Goal: Transaction & Acquisition: Purchase product/service

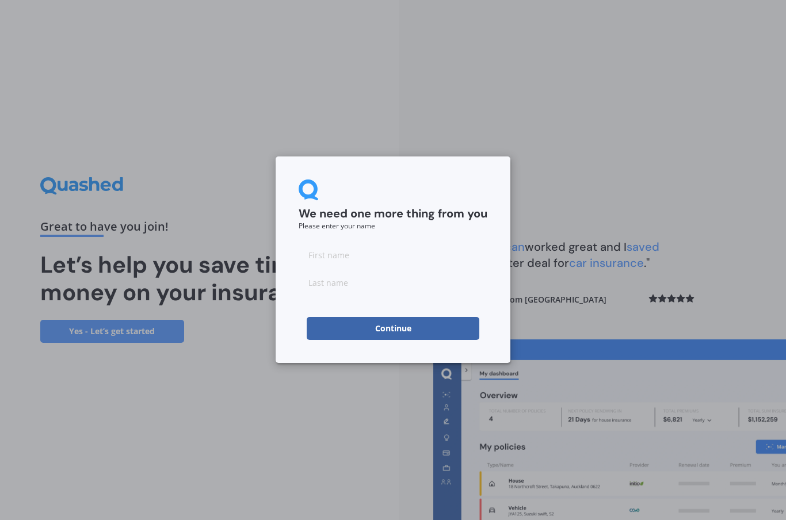
click at [342, 254] on input at bounding box center [393, 254] width 189 height 23
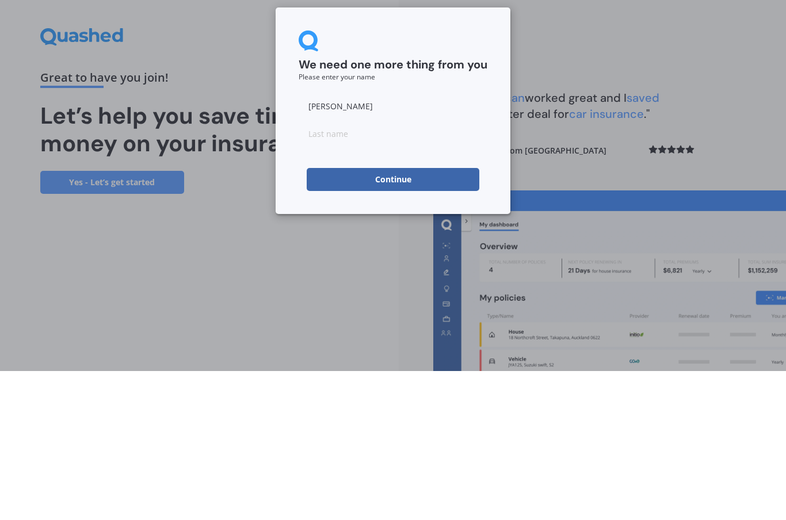
type input "[PERSON_NAME]"
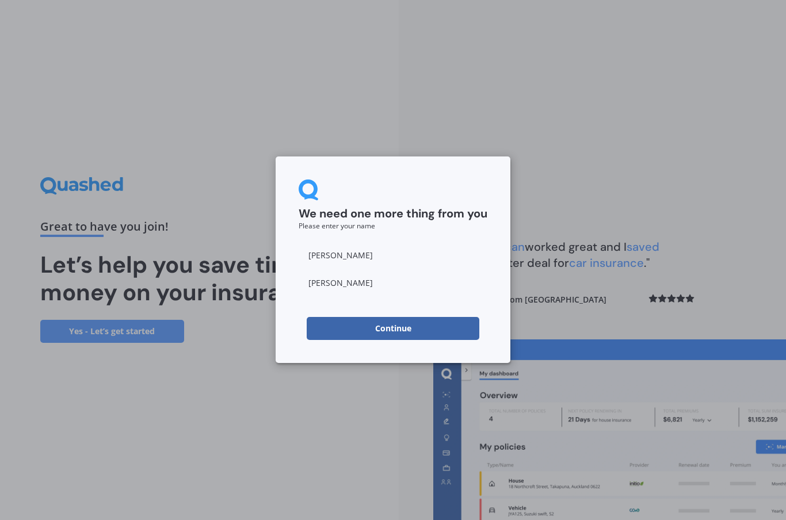
click at [393, 328] on button "Continue" at bounding box center [393, 328] width 173 height 23
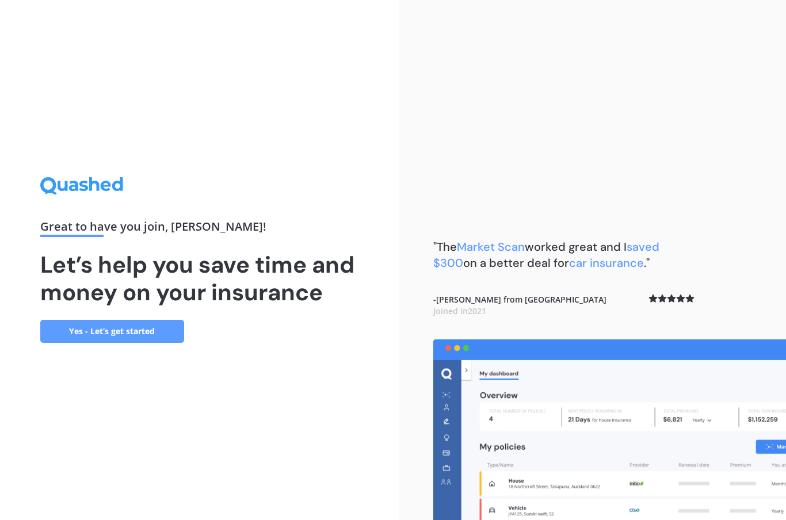
click at [117, 320] on link "Yes - Let’s get started" at bounding box center [112, 331] width 144 height 23
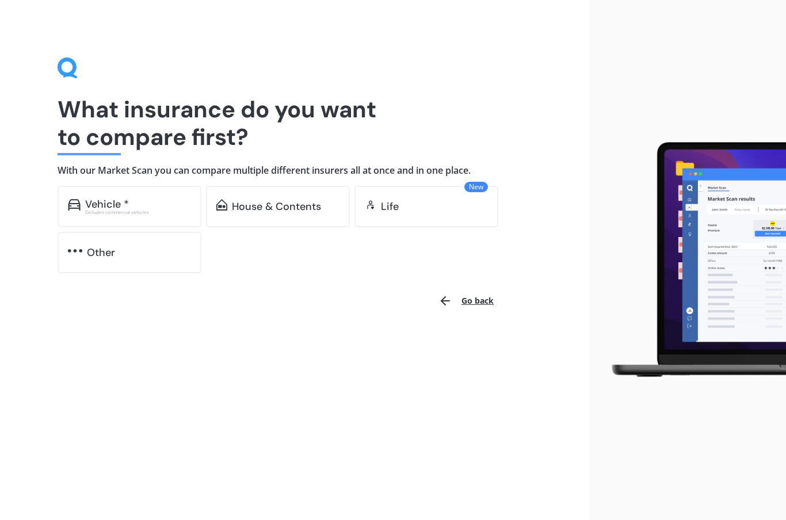
click at [143, 204] on div "Vehicle *" at bounding box center [138, 205] width 106 height 12
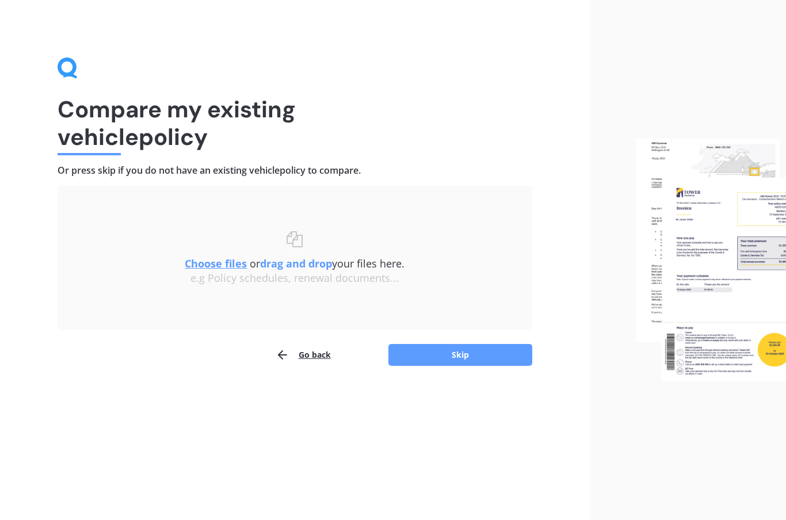
click at [482, 365] on button "Skip" at bounding box center [460, 355] width 144 height 22
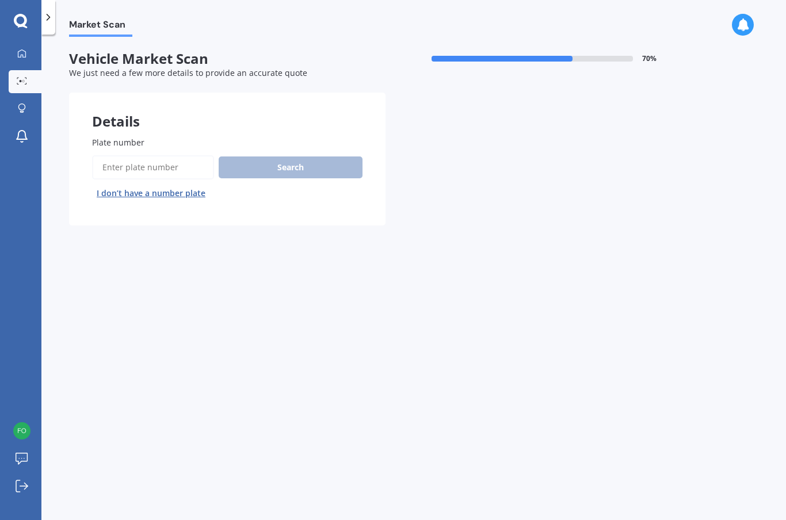
click at [132, 173] on input "Plate number" at bounding box center [153, 167] width 122 height 24
type input "Nbw552"
click at [303, 167] on button "Search" at bounding box center [291, 168] width 144 height 22
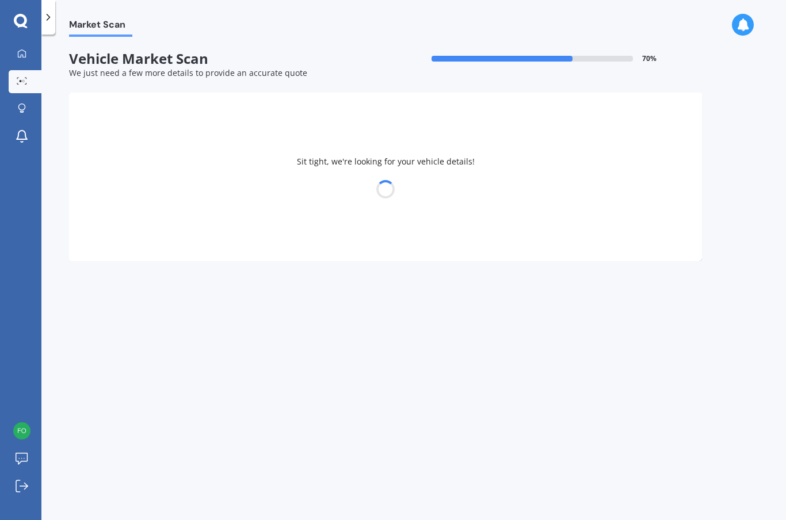
select select "MAZDA"
select select "ATENZA"
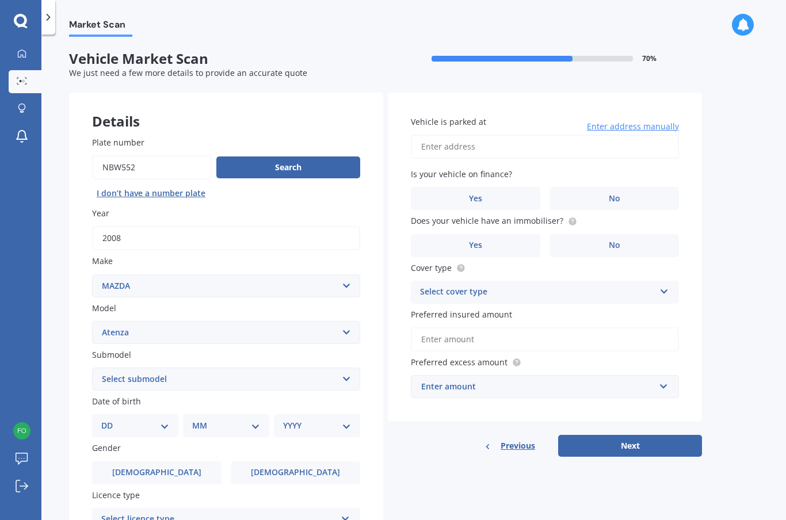
click at [162, 420] on select "DD 01 02 03 04 05 06 07 08 09 10 11 12 13 14 15 16 17 18 19 20 21 22 23 24 25 2…" at bounding box center [135, 426] width 68 height 13
select select "21"
click at [218, 425] on select "MM 01 02 03 04 05 06 07 08 09 10 11 12" at bounding box center [228, 426] width 63 height 13
select select "07"
click at [317, 422] on select "YYYY 2025 2024 2023 2022 2021 2020 2019 2018 2017 2016 2015 2014 2013 2012 2011…" at bounding box center [314, 426] width 63 height 13
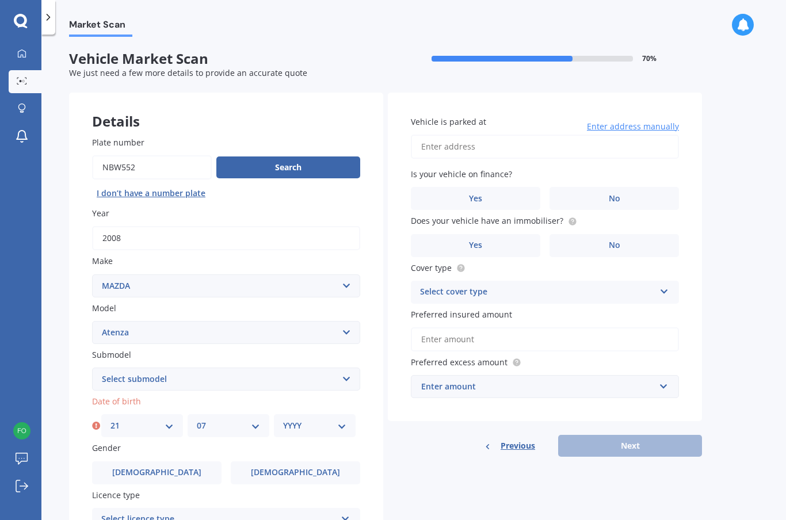
select select "1970"
click at [310, 471] on label "[DEMOGRAPHIC_DATA]" at bounding box center [295, 473] width 129 height 23
click at [0, 0] on input "[DEMOGRAPHIC_DATA]" at bounding box center [0, 0] width 0 height 0
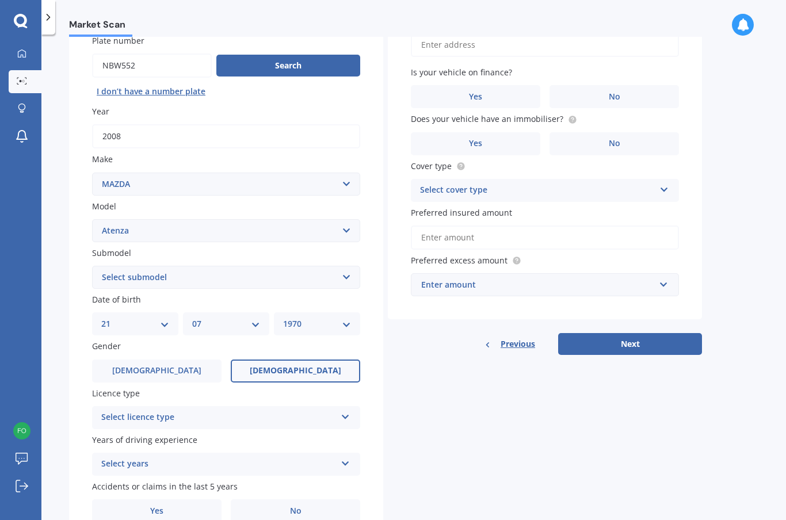
scroll to position [101, 0]
click at [220, 413] on div "Select licence type" at bounding box center [218, 418] width 235 height 14
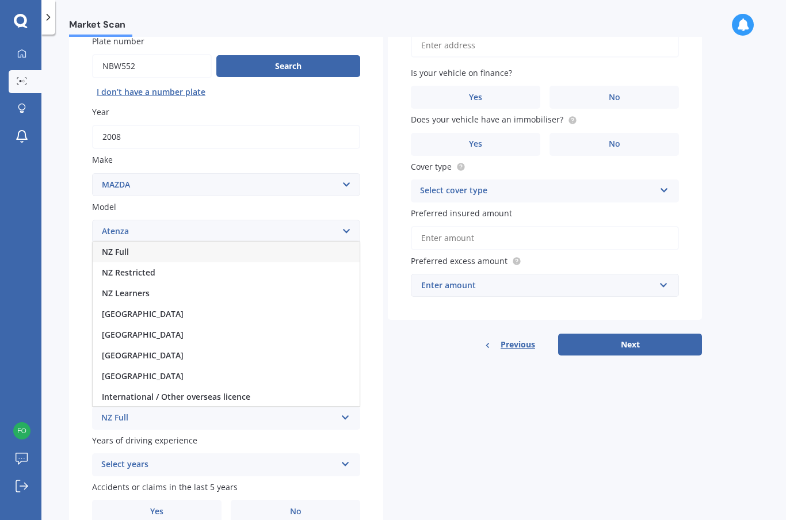
click at [124, 246] on span "NZ Full" at bounding box center [115, 251] width 27 height 11
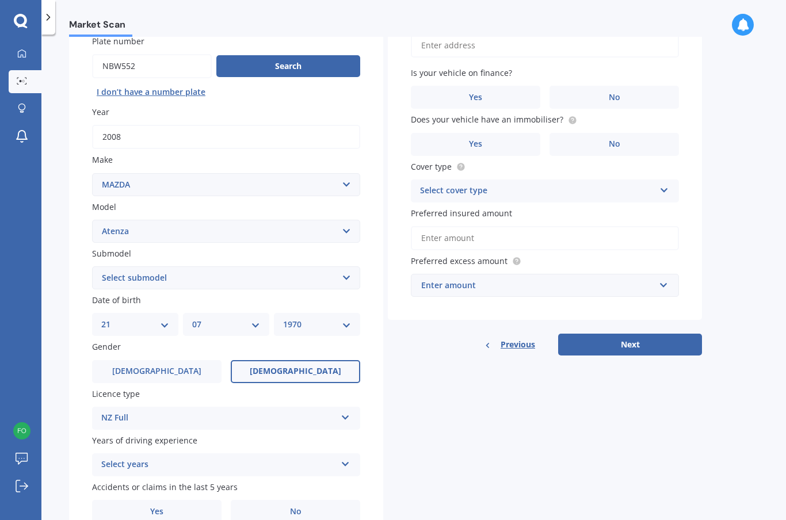
click at [232, 459] on div "Select years" at bounding box center [218, 465] width 235 height 14
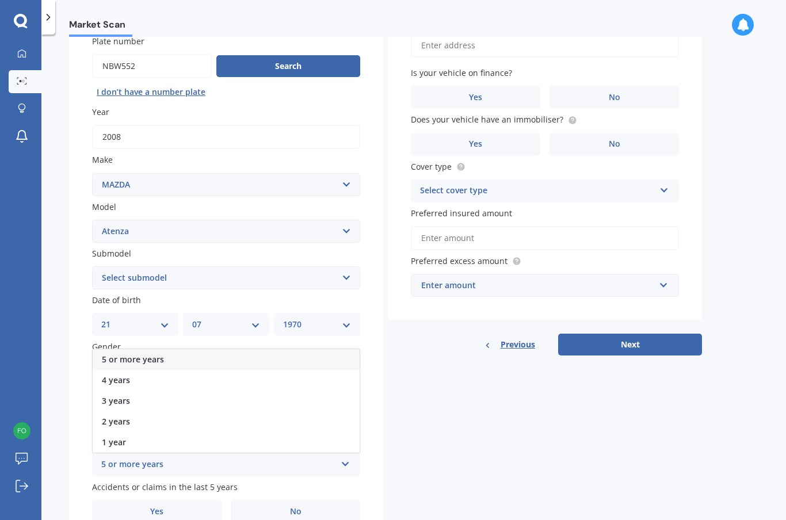
click at [161, 356] on span "5 or more years" at bounding box center [133, 359] width 62 height 11
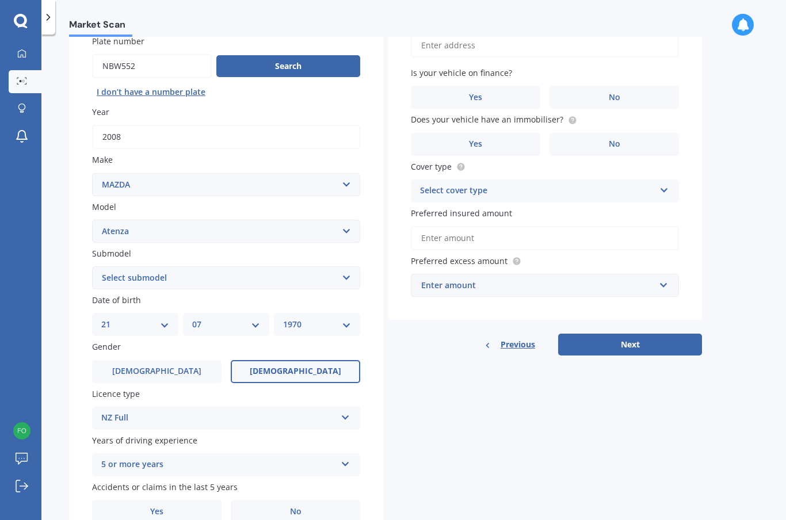
scroll to position [46, 0]
click at [160, 507] on span "Yes" at bounding box center [156, 512] width 13 height 10
click at [0, 0] on input "Yes" at bounding box center [0, 0] width 0 height 0
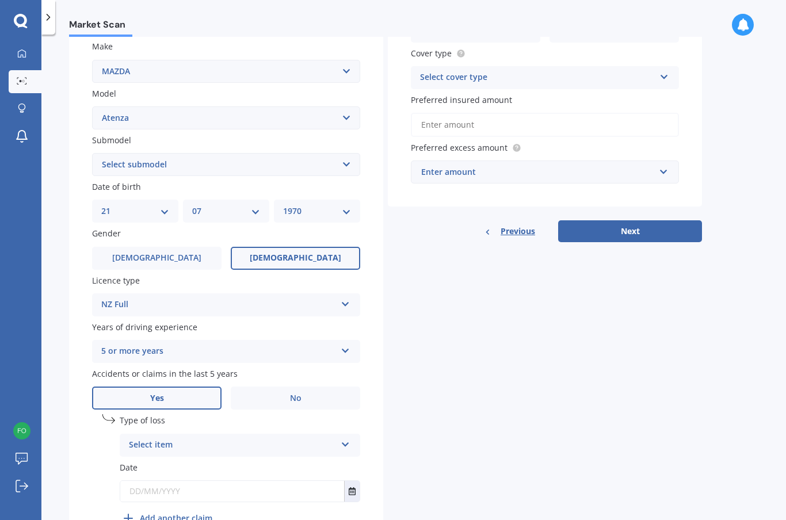
scroll to position [217, 0]
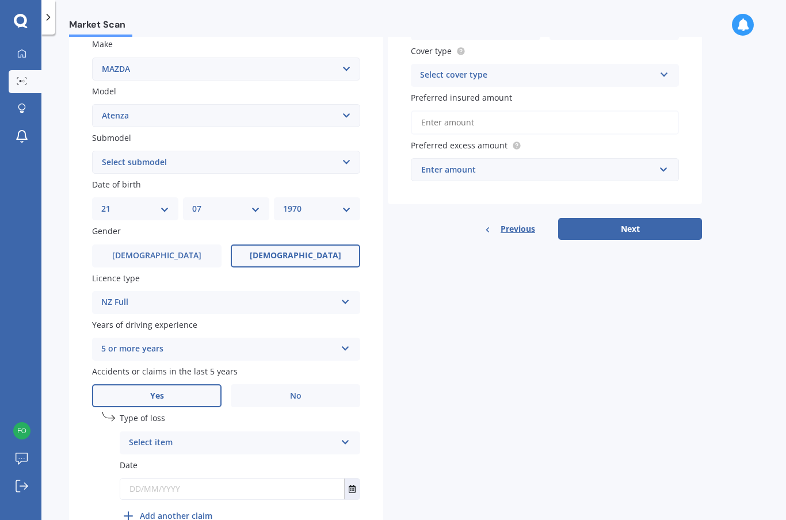
click at [342, 432] on div "Select item At fault accident Not at fault accident" at bounding box center [240, 443] width 241 height 23
click at [207, 481] on span "Not at fault accident" at bounding box center [170, 486] width 82 height 11
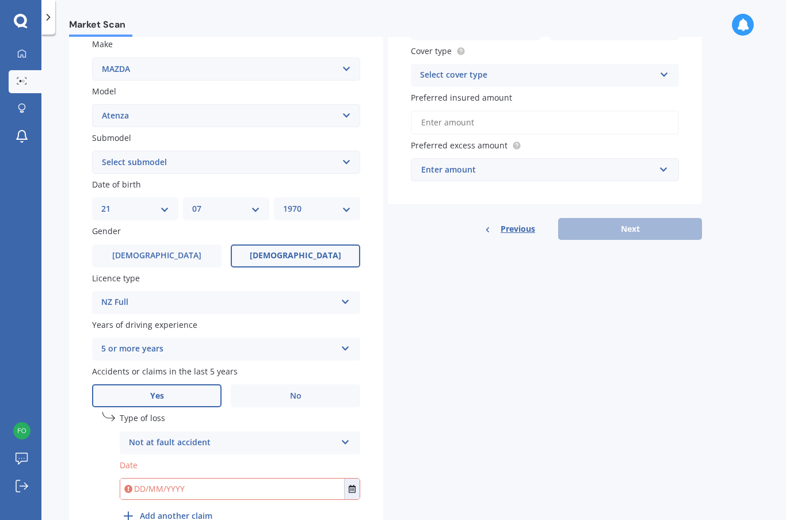
click at [355, 479] on button "Select date" at bounding box center [352, 489] width 16 height 21
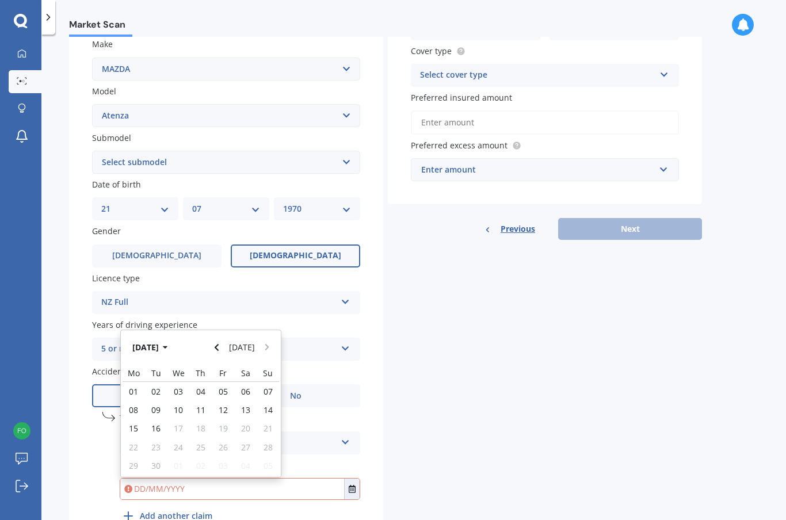
click at [162, 337] on button "[DATE]" at bounding box center [151, 347] width 49 height 21
click at [219, 379] on span "Mar" at bounding box center [221, 384] width 16 height 11
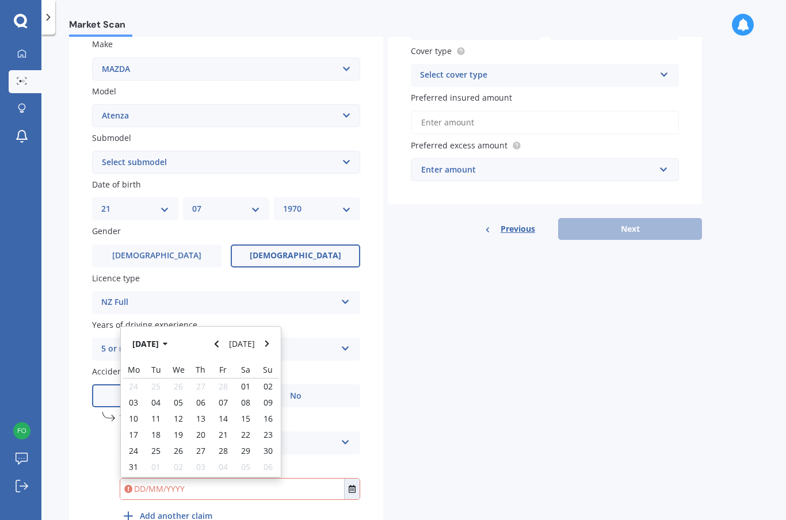
click at [168, 340] on icon "button" at bounding box center [165, 344] width 5 height 8
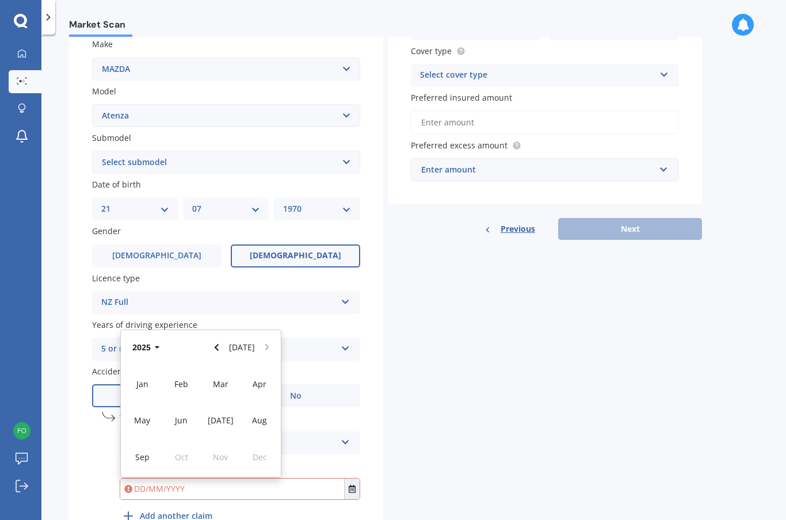
click at [207, 479] on input "text" at bounding box center [232, 489] width 224 height 21
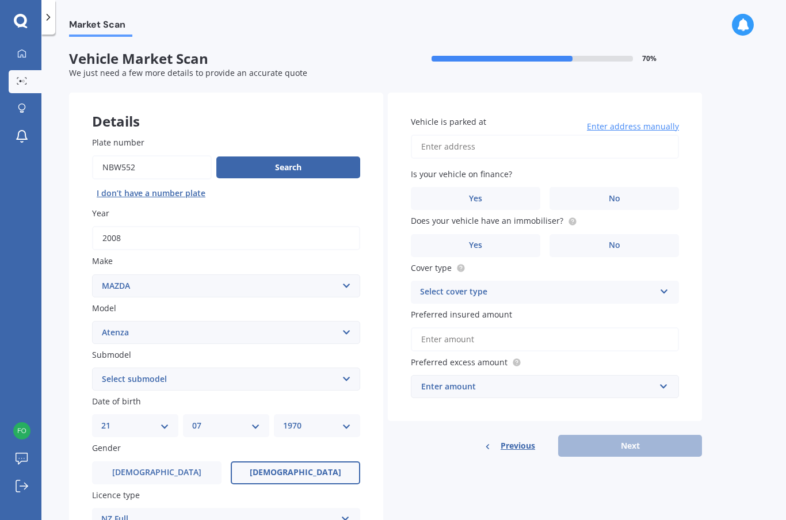
scroll to position [0, 0]
click at [437, 135] on input "Vehicle is parked at" at bounding box center [545, 147] width 268 height 24
type input "[DATE]"
type input "[STREET_ADDRESS][PERSON_NAME]"
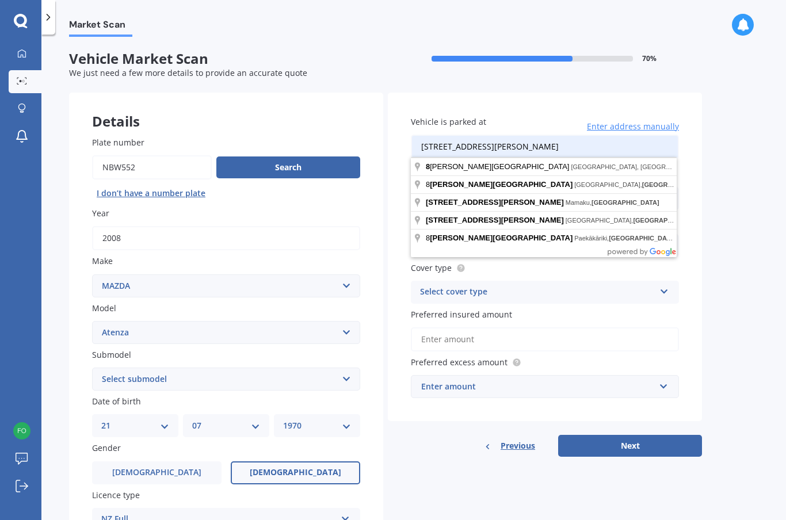
click at [736, 201] on div "Market Scan Vehicle Market Scan 70 % We just need a few more details to provide…" at bounding box center [413, 280] width 745 height 486
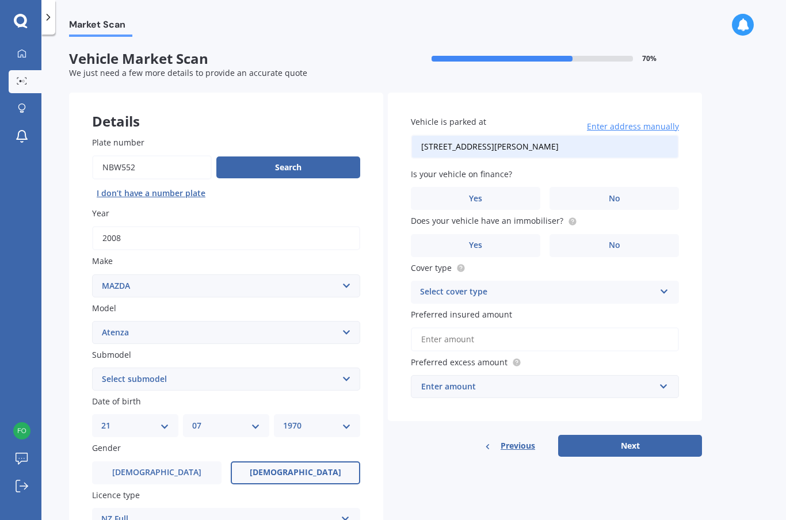
click at [628, 187] on label "No" at bounding box center [614, 198] width 129 height 23
click at [0, 0] on input "No" at bounding box center [0, 0] width 0 height 0
click at [628, 234] on label "No" at bounding box center [614, 245] width 129 height 23
click at [0, 0] on input "No" at bounding box center [0, 0] width 0 height 0
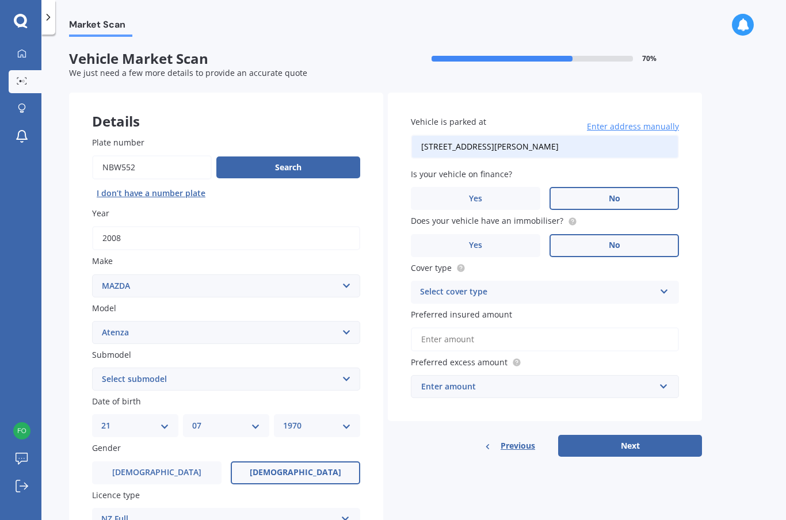
click at [659, 285] on icon at bounding box center [664, 289] width 10 height 8
click at [475, 309] on span "Comprehensive" at bounding box center [451, 314] width 61 height 11
click at [662, 376] on input "text" at bounding box center [541, 387] width 258 height 22
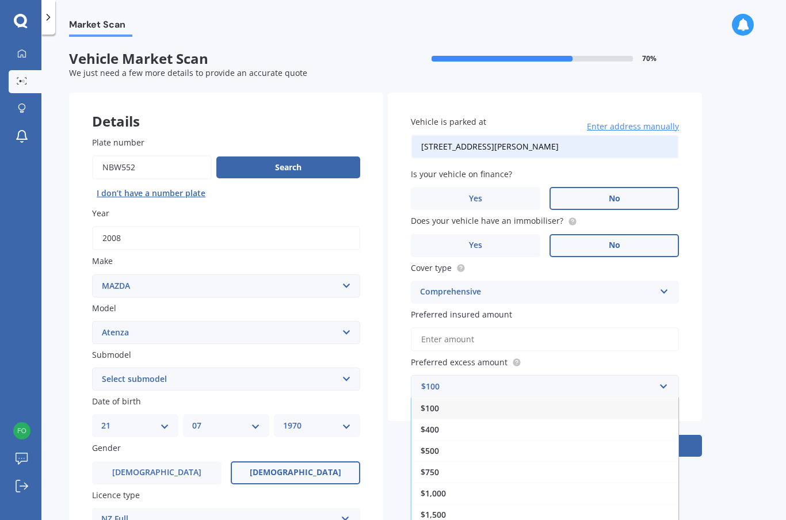
click at [432, 467] on span "$750" at bounding box center [430, 472] width 18 height 11
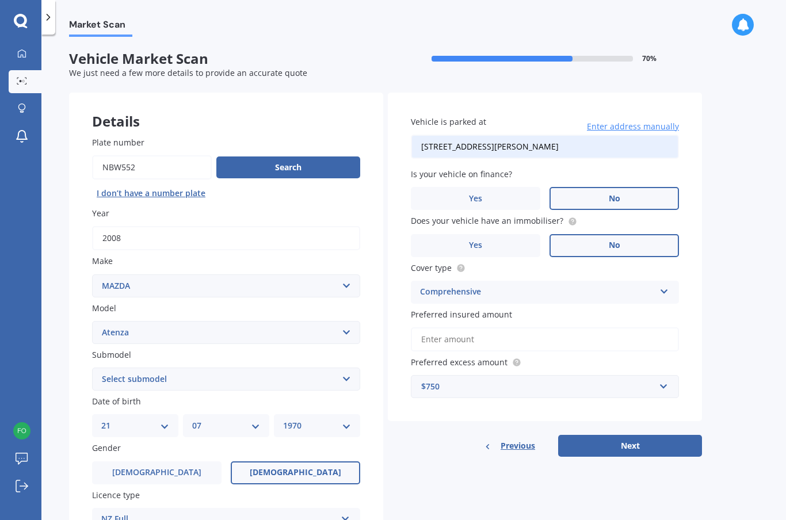
click at [445, 327] on input "Preferred insured amount" at bounding box center [545, 339] width 268 height 24
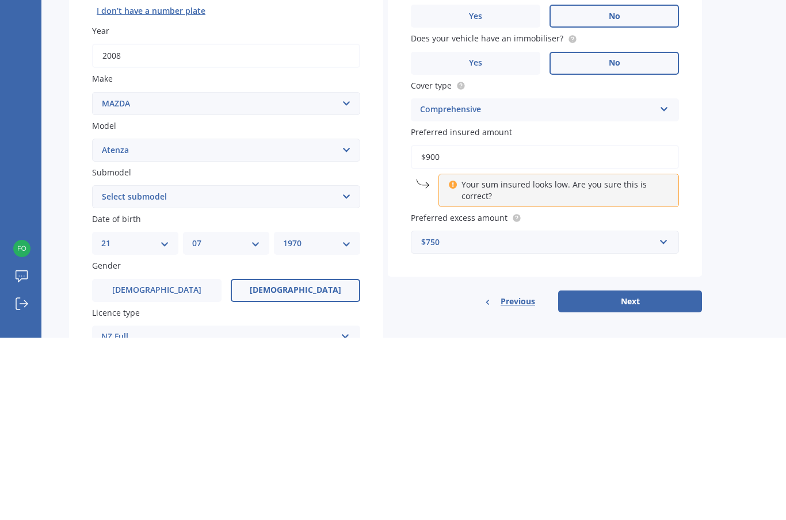
type input "$9,000"
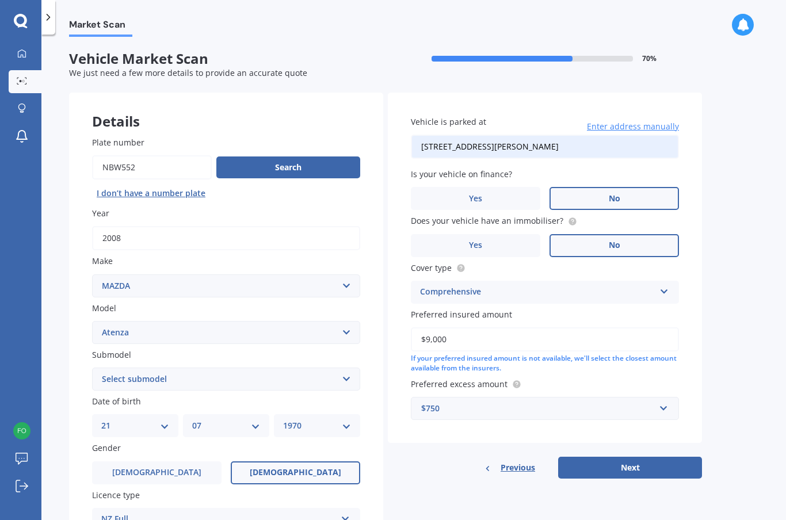
click at [641, 457] on button "Next" at bounding box center [630, 468] width 144 height 22
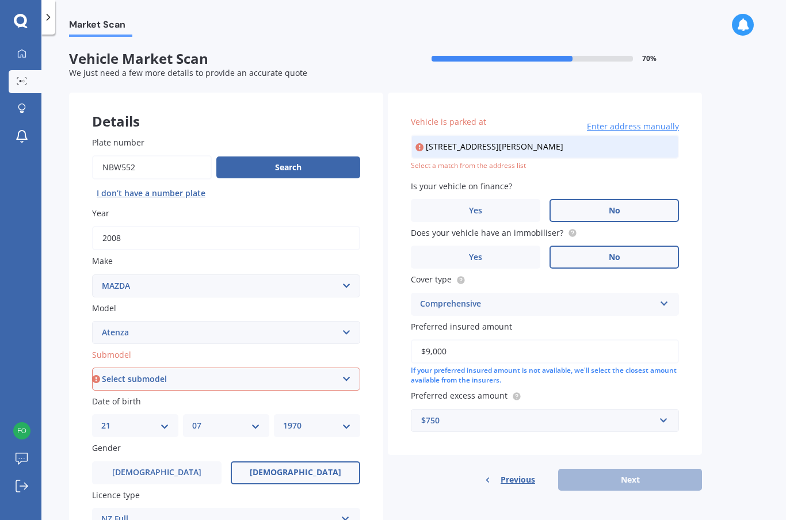
click at [253, 368] on select "Select submodel (All other) Diesel Diesel Turbo Hatchback Sedan Turbo Wagon" at bounding box center [226, 379] width 268 height 23
select select "WAGON"
click at [582, 135] on input "[STREET_ADDRESS][PERSON_NAME]" at bounding box center [545, 147] width 268 height 24
type input "[STREET_ADDRESS][PERSON_NAME]"
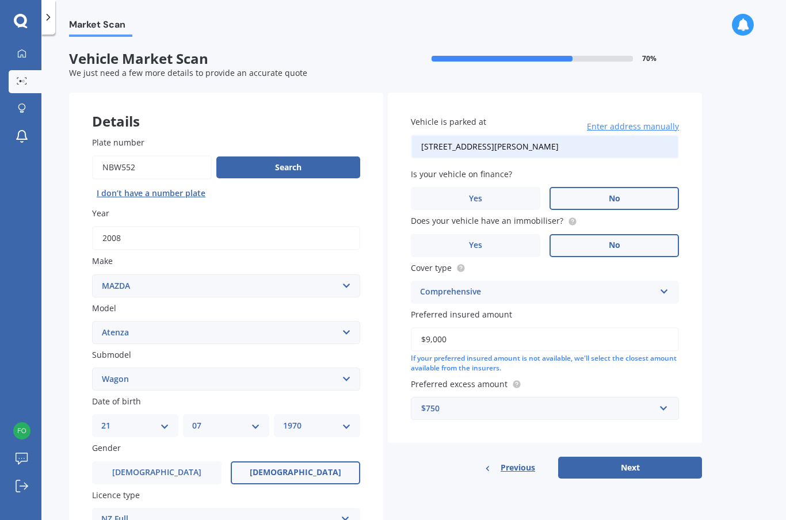
click at [634, 457] on button "Next" at bounding box center [630, 468] width 144 height 22
select select "21"
select select "07"
select select "1970"
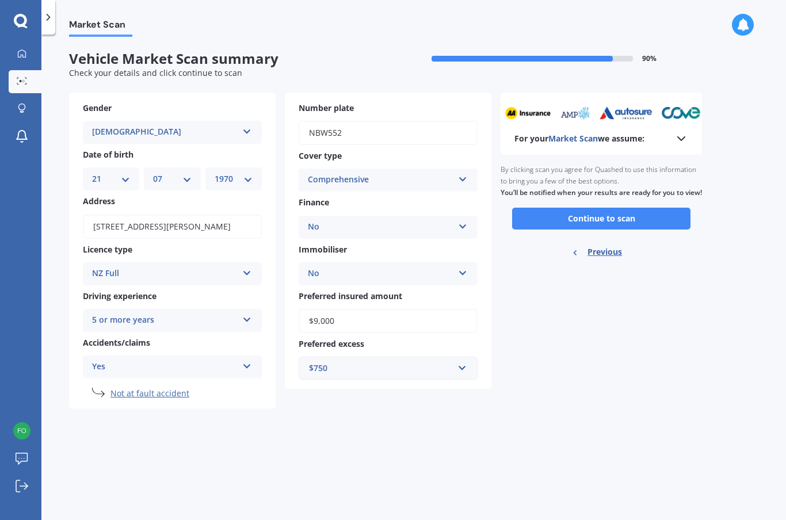
click at [640, 208] on button "Continue to scan" at bounding box center [601, 219] width 178 height 22
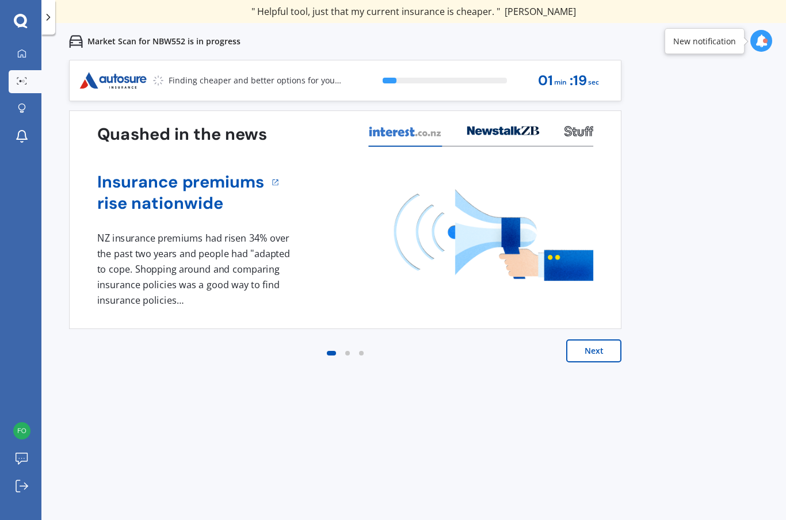
click at [595, 352] on button "Next" at bounding box center [593, 351] width 55 height 23
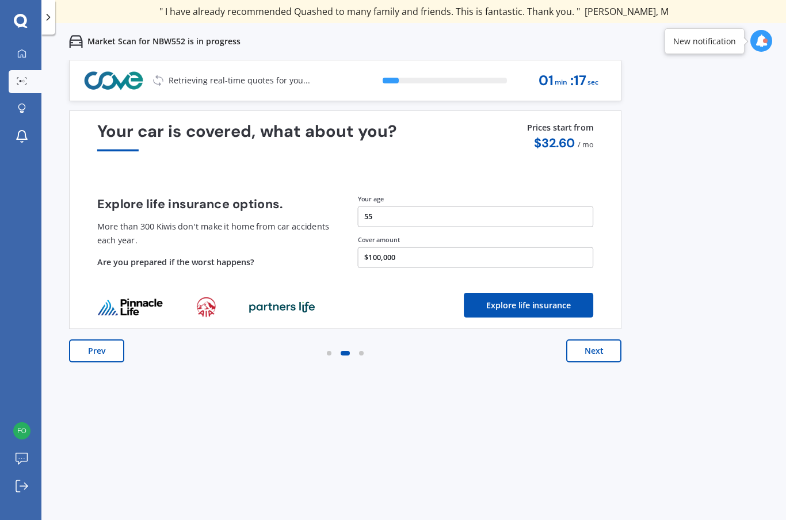
click at [599, 351] on button "Next" at bounding box center [593, 351] width 55 height 23
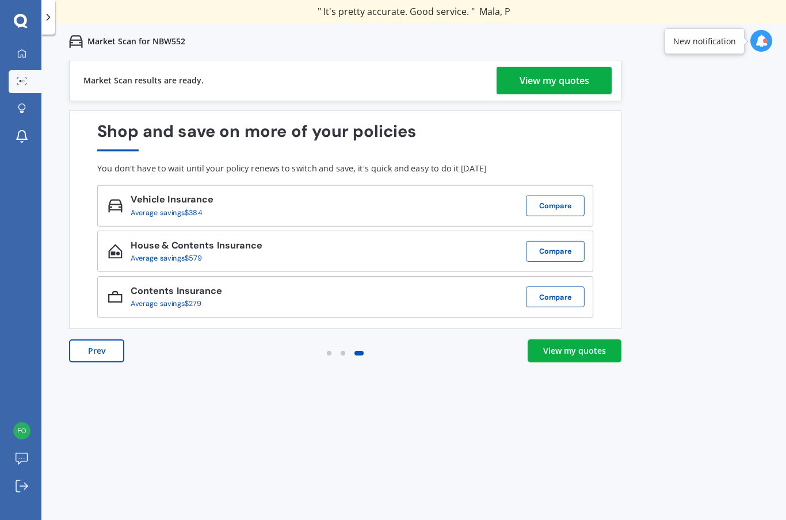
click at [563, 87] on div "View my quotes" at bounding box center [555, 81] width 70 height 28
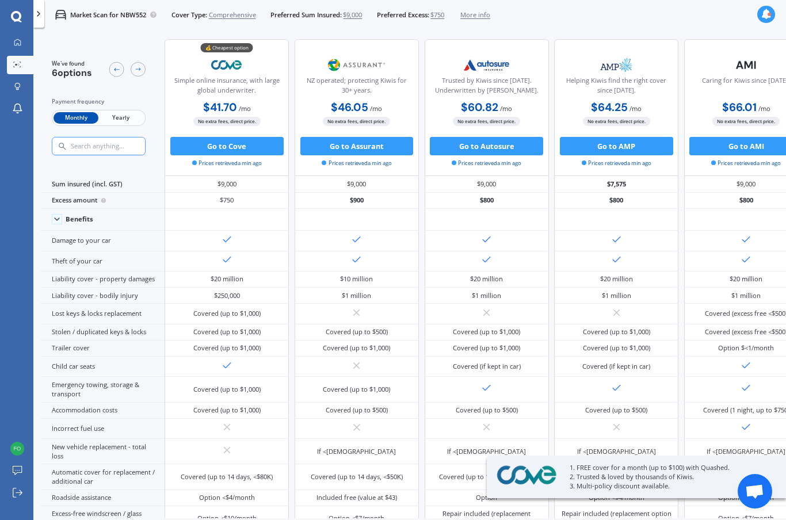
click at [133, 118] on span "Yearly" at bounding box center [120, 118] width 45 height 12
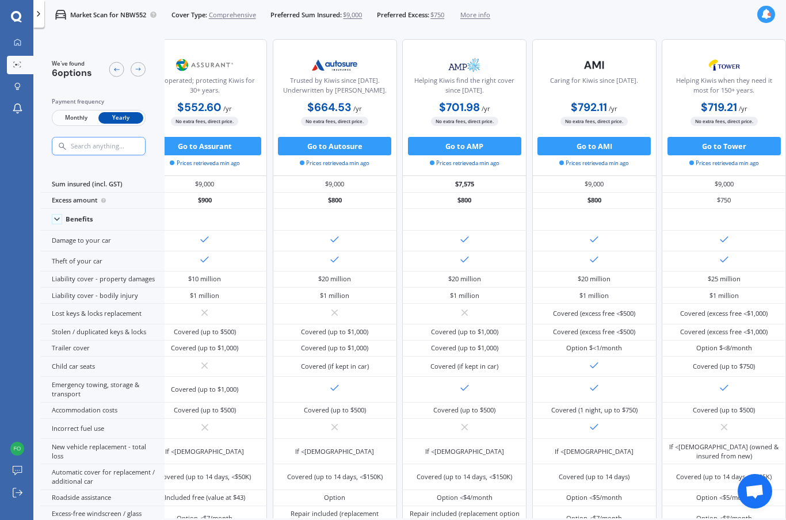
scroll to position [0, 190]
